Goal: Task Accomplishment & Management: Manage account settings

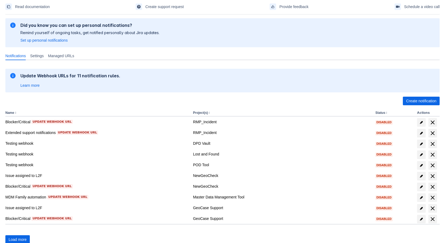
scroll to position [48, 0]
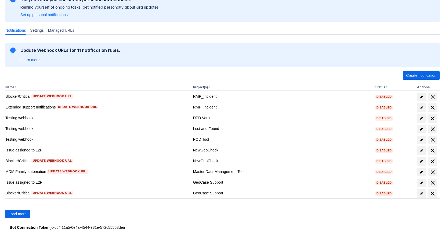
click at [334, 50] on div "Update Webhook URLs for 11 notification rules. Learn more" at bounding box center [223, 55] width 426 height 15
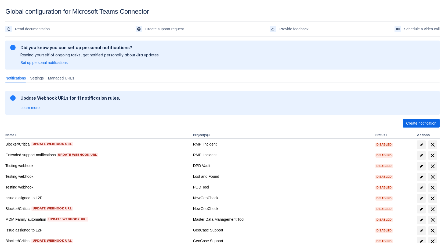
scroll to position [0, 0]
drag, startPoint x: 23, startPoint y: 76, endPoint x: 227, endPoint y: 120, distance: 209.1
click at [227, 120] on div "Create notification" at bounding box center [222, 123] width 434 height 9
click at [42, 81] on span "Settings" at bounding box center [37, 78] width 14 height 5
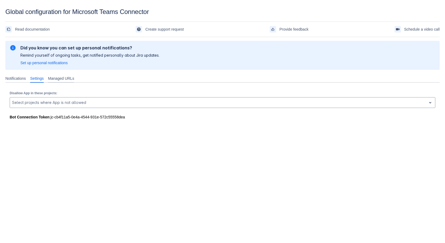
click at [68, 81] on span "Managed URLs" at bounding box center [61, 78] width 26 height 5
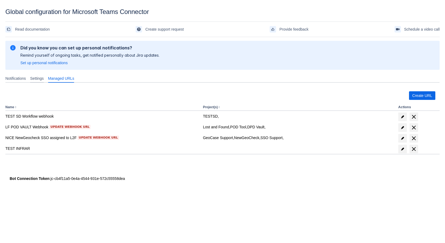
click at [46, 77] on div "Settings" at bounding box center [37, 78] width 18 height 9
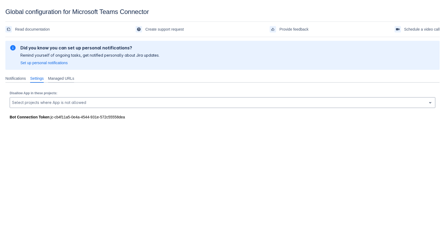
click at [70, 77] on span "Managed URLs" at bounding box center [61, 78] width 26 height 5
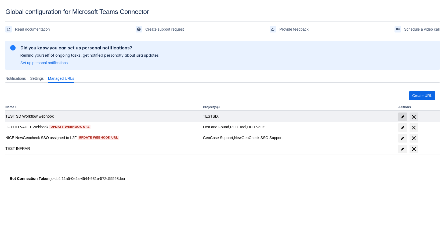
click at [402, 118] on span "edit" at bounding box center [402, 117] width 4 height 4
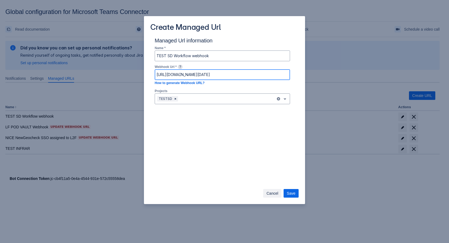
scroll to position [0, 341]
drag, startPoint x: 218, startPoint y: 76, endPoint x: 294, endPoint y: 74, distance: 76.9
click at [294, 74] on div "Managed Url information Name * TEST SD Workflow webhook Webhook Url * ? [URL][D…" at bounding box center [224, 72] width 148 height 70
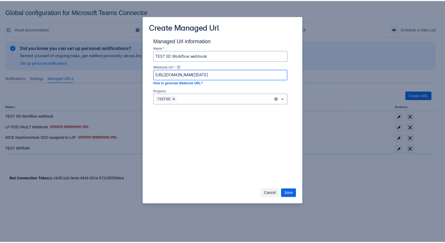
scroll to position [0, 0]
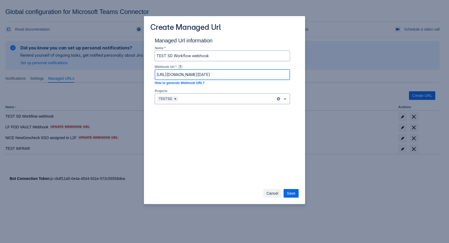
drag, startPoint x: 194, startPoint y: 74, endPoint x: 147, endPoint y: 74, distance: 47.0
click at [147, 74] on div "Managed Url information Name * TEST SD Workflow webhook Webhook Url * ? [URL][D…" at bounding box center [224, 111] width 161 height 149
click at [269, 190] on span "Cancel" at bounding box center [272, 193] width 12 height 9
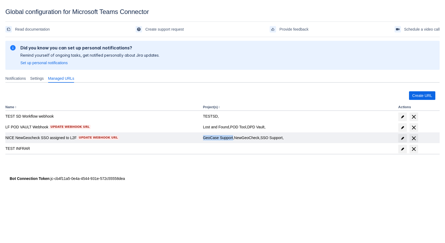
drag, startPoint x: 232, startPoint y: 137, endPoint x: 202, endPoint y: 138, distance: 29.3
click at [202, 138] on td "GeoCase Support, NewGeoCheck, SSO Support," at bounding box center [299, 137] width 196 height 11
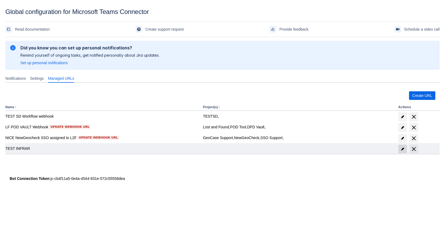
click at [400, 150] on span at bounding box center [402, 149] width 9 height 9
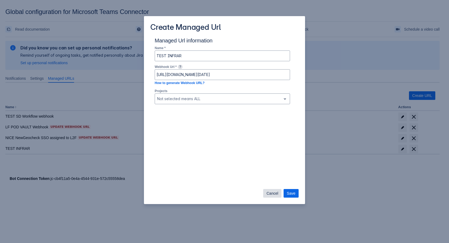
click at [274, 193] on span "Cancel" at bounding box center [272, 193] width 12 height 9
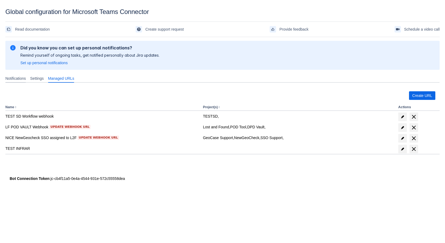
click at [14, 78] on span "Notifications" at bounding box center [15, 78] width 20 height 5
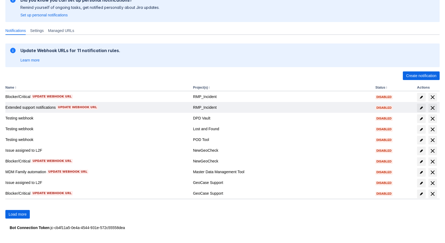
scroll to position [48, 0]
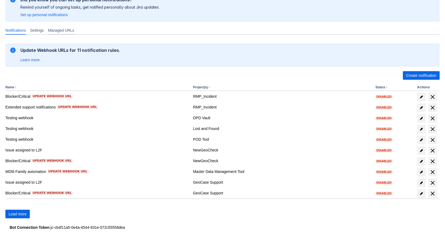
click at [63, 30] on span "Managed URLs" at bounding box center [61, 30] width 26 height 5
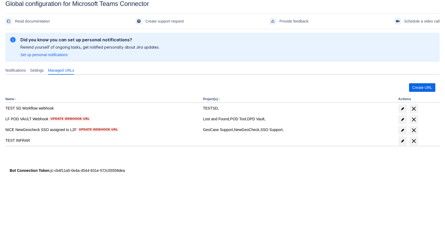
scroll to position [8, 0]
